Goal: Browse casually: Explore the website without a specific task or goal

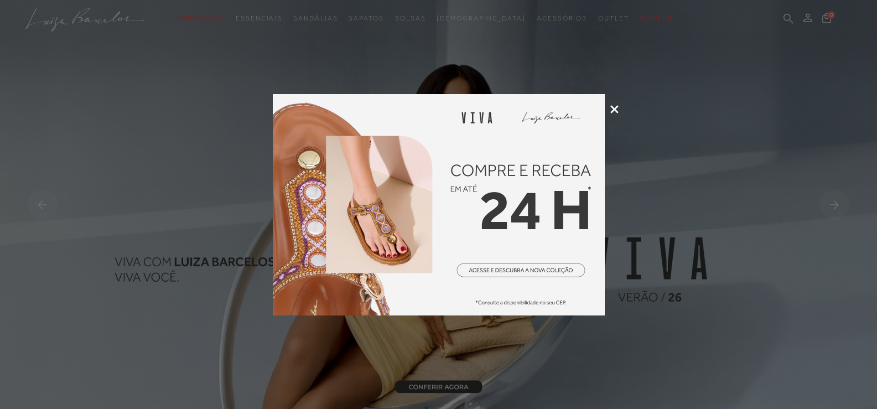
click at [617, 111] on icon at bounding box center [614, 109] width 8 height 8
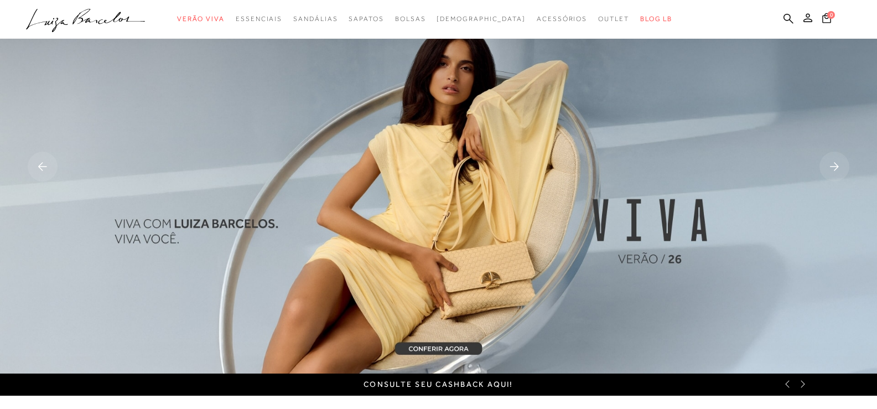
scroll to position [55, 0]
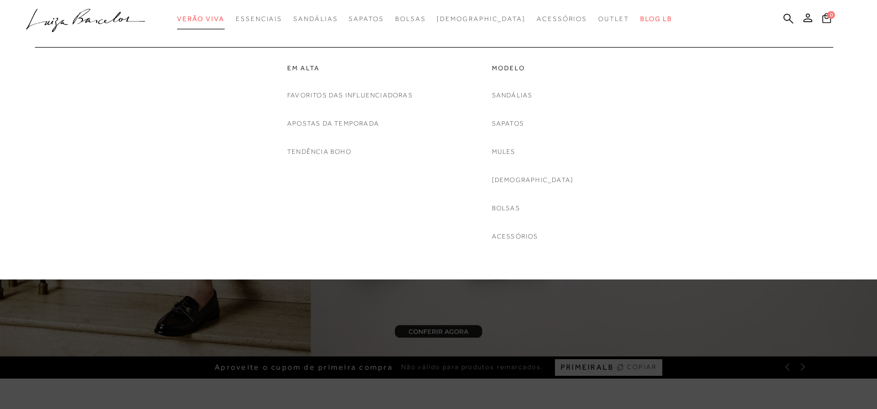
click at [209, 18] on span "Verão Viva" at bounding box center [201, 19] width 48 height 8
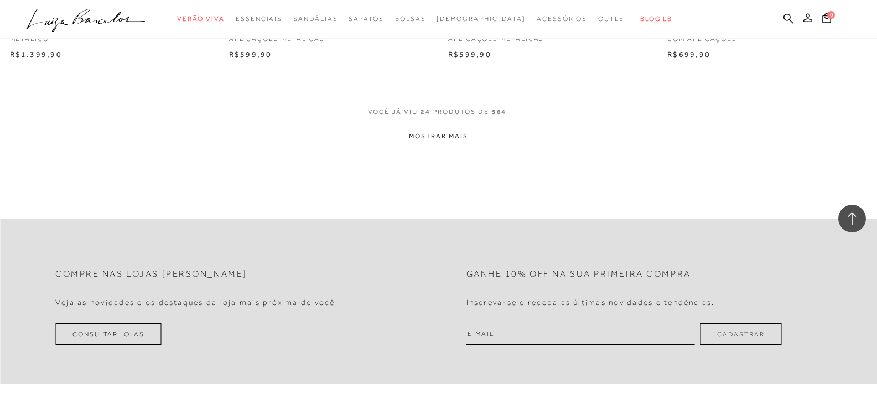
scroll to position [2434, 0]
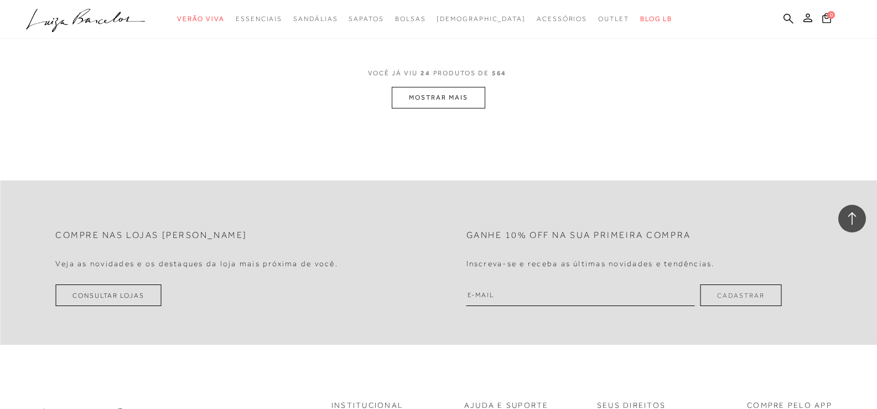
click at [461, 99] on button "MOSTRAR MAIS" at bounding box center [438, 98] width 93 height 22
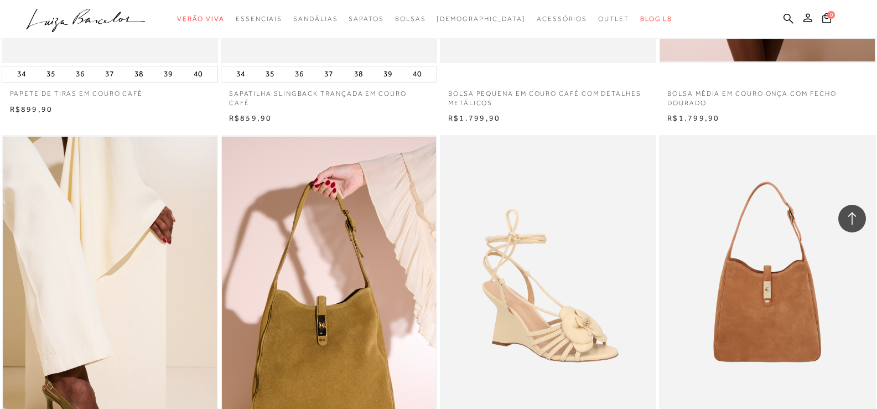
scroll to position [4646, 0]
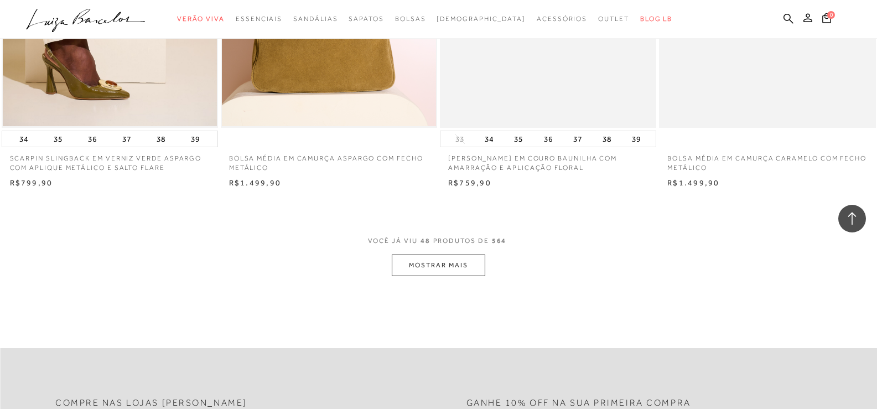
click at [437, 266] on button "MOSTRAR MAIS" at bounding box center [438, 265] width 93 height 22
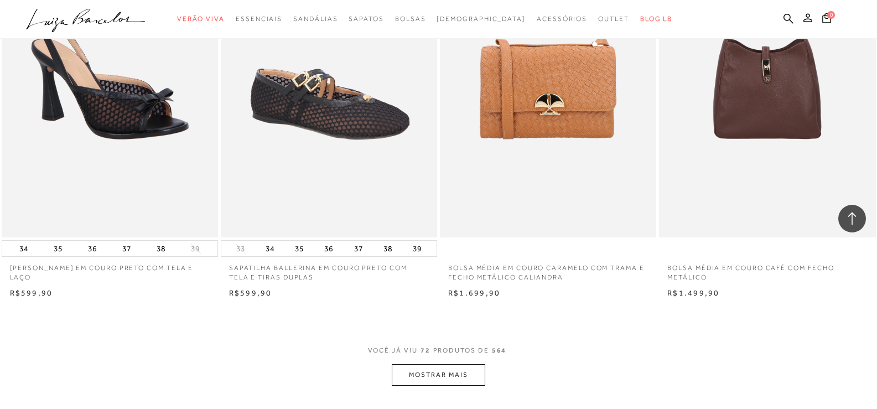
scroll to position [6914, 0]
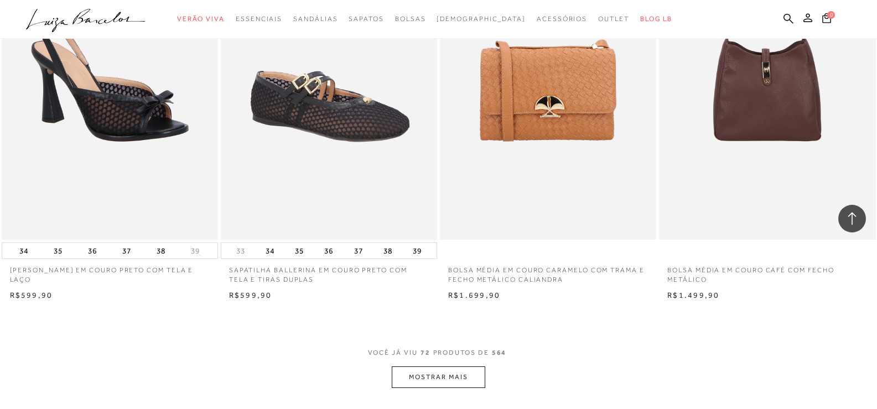
click at [446, 373] on button "MOSTRAR MAIS" at bounding box center [438, 377] width 93 height 22
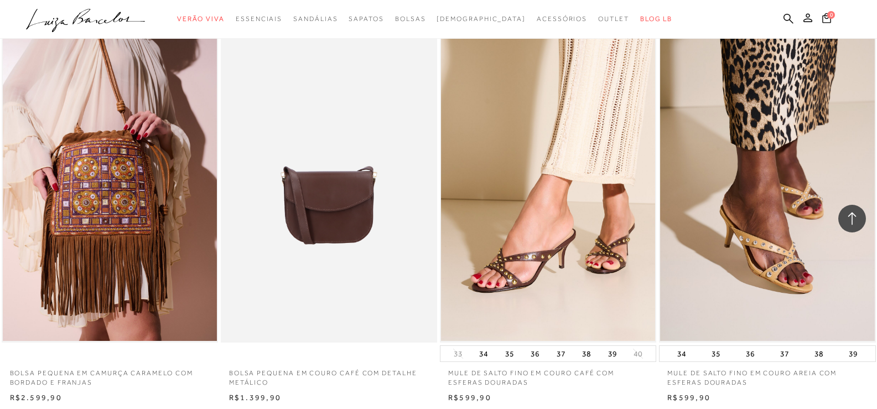
scroll to position [9514, 0]
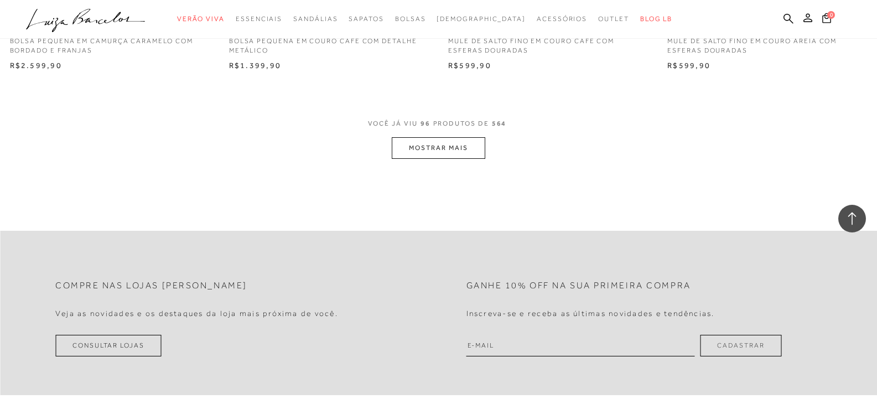
click at [451, 145] on button "MOSTRAR MAIS" at bounding box center [438, 148] width 93 height 22
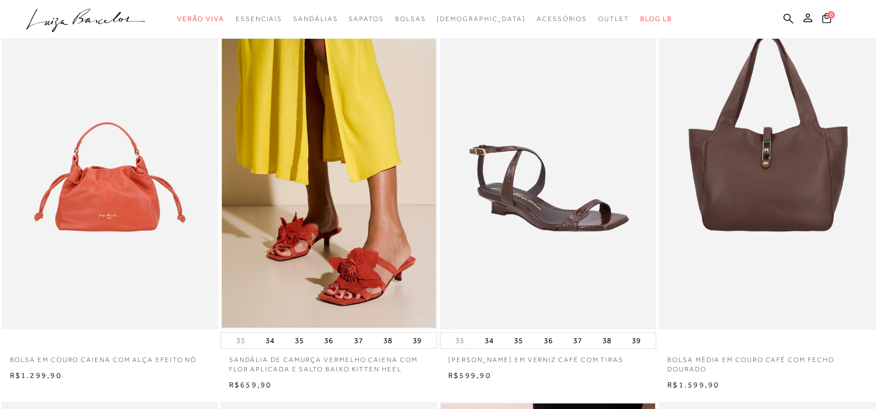
scroll to position [0, 0]
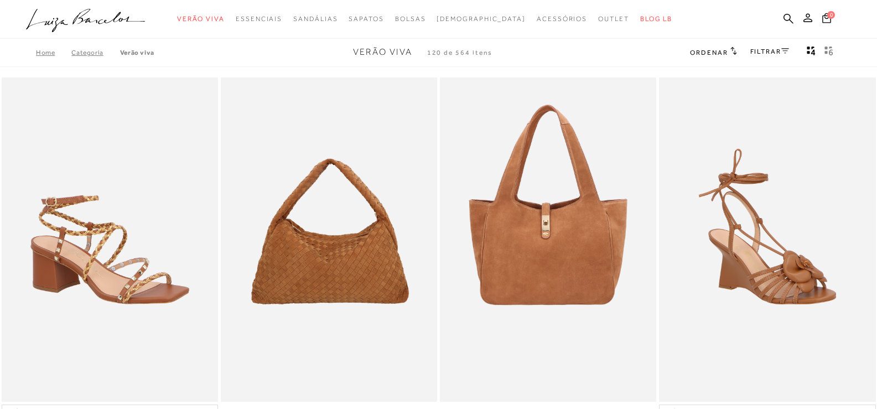
click at [113, 13] on icon ".a{fill-rule:evenodd;}" at bounding box center [85, 20] width 119 height 23
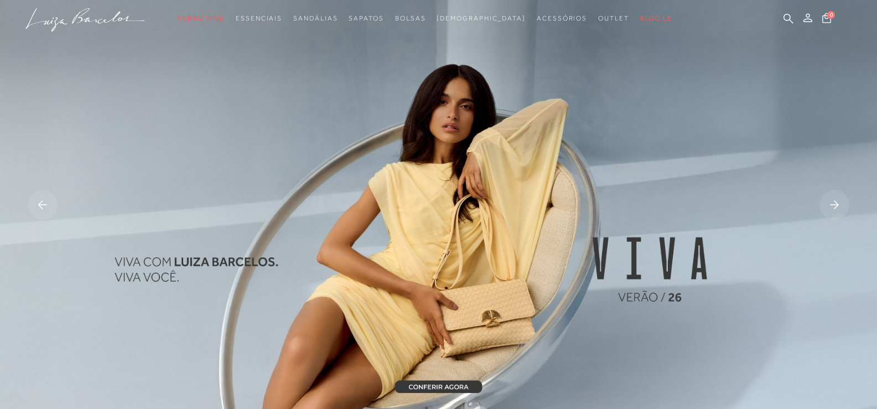
click at [457, 263] on img at bounding box center [438, 206] width 877 height 412
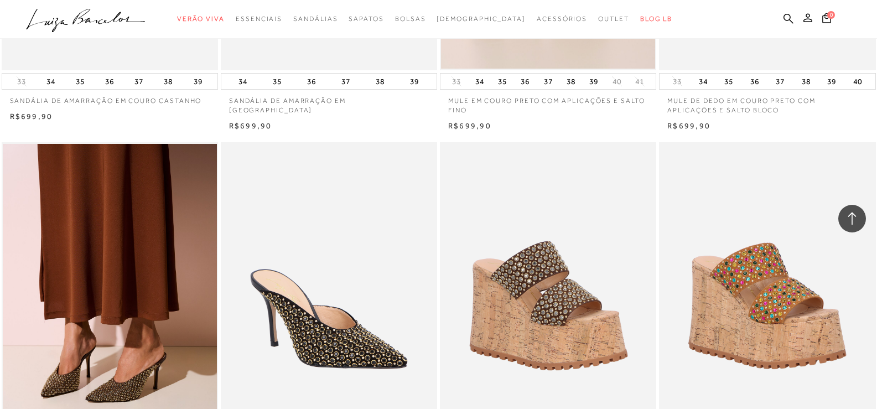
scroll to position [5918, 0]
